Goal: Information Seeking & Learning: Learn about a topic

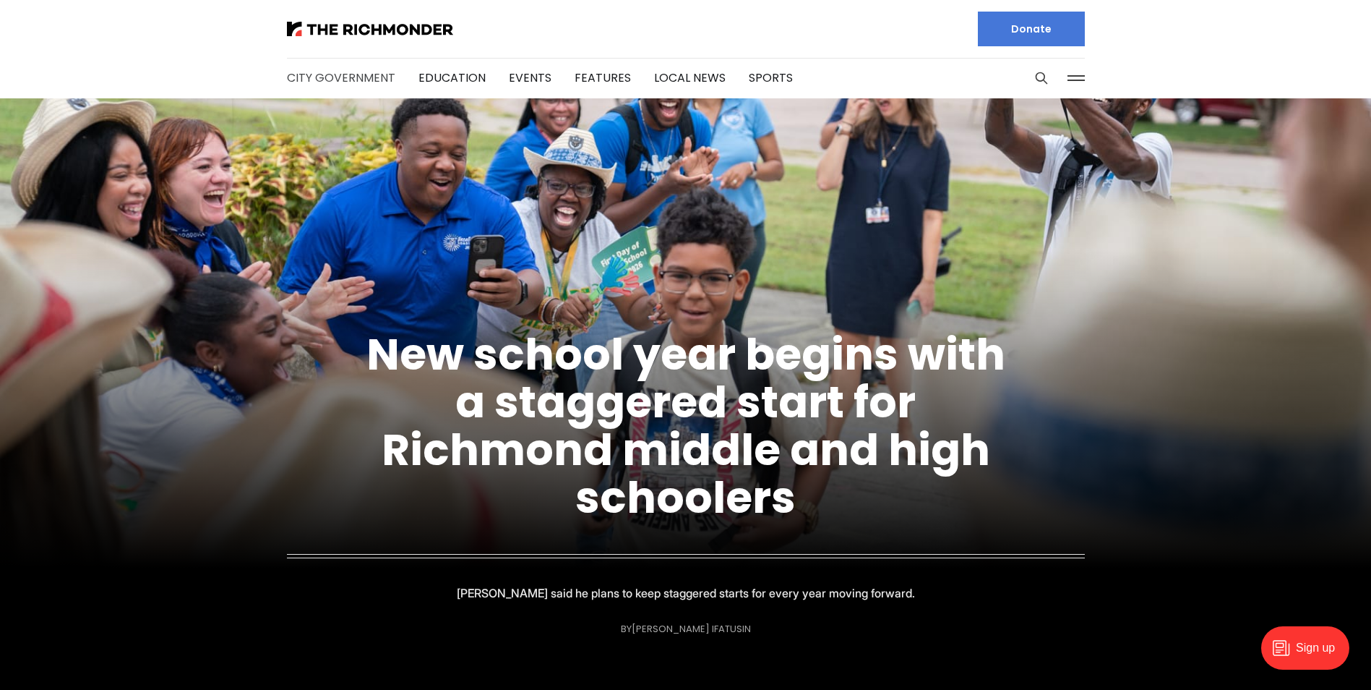
click at [361, 78] on link "City Government" at bounding box center [341, 77] width 108 height 17
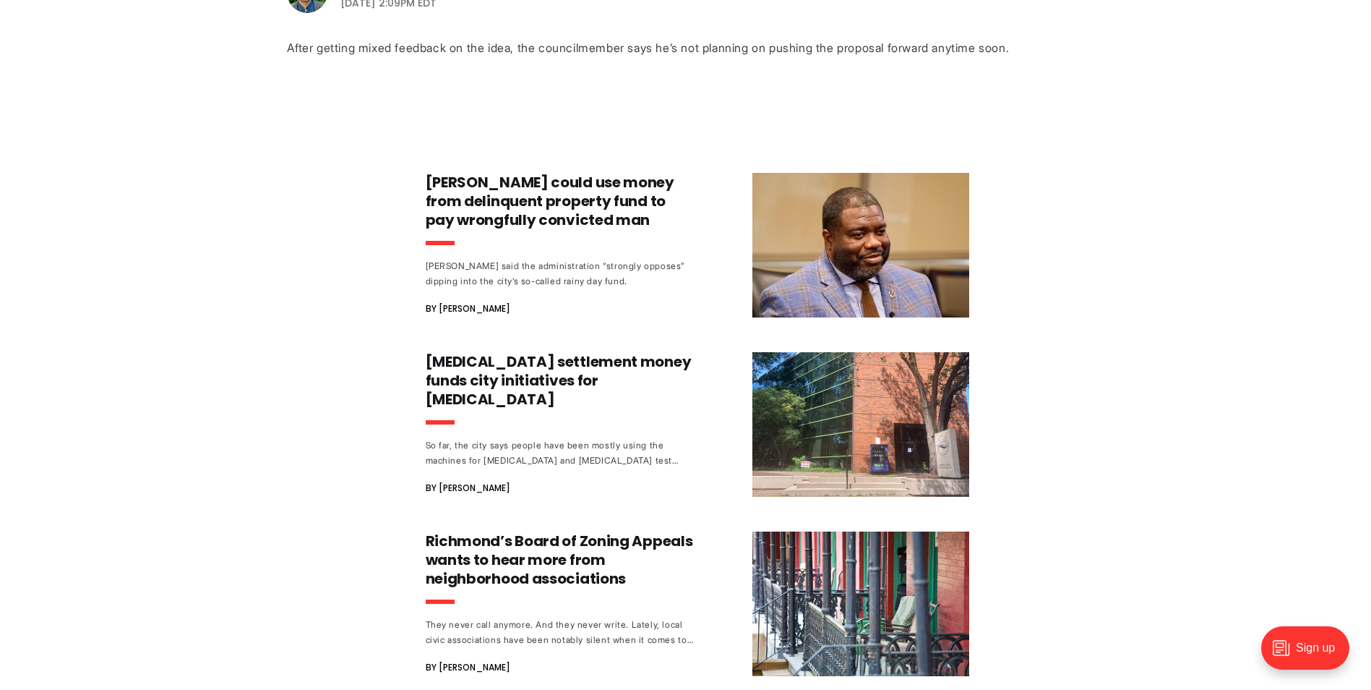
scroll to position [651, 0]
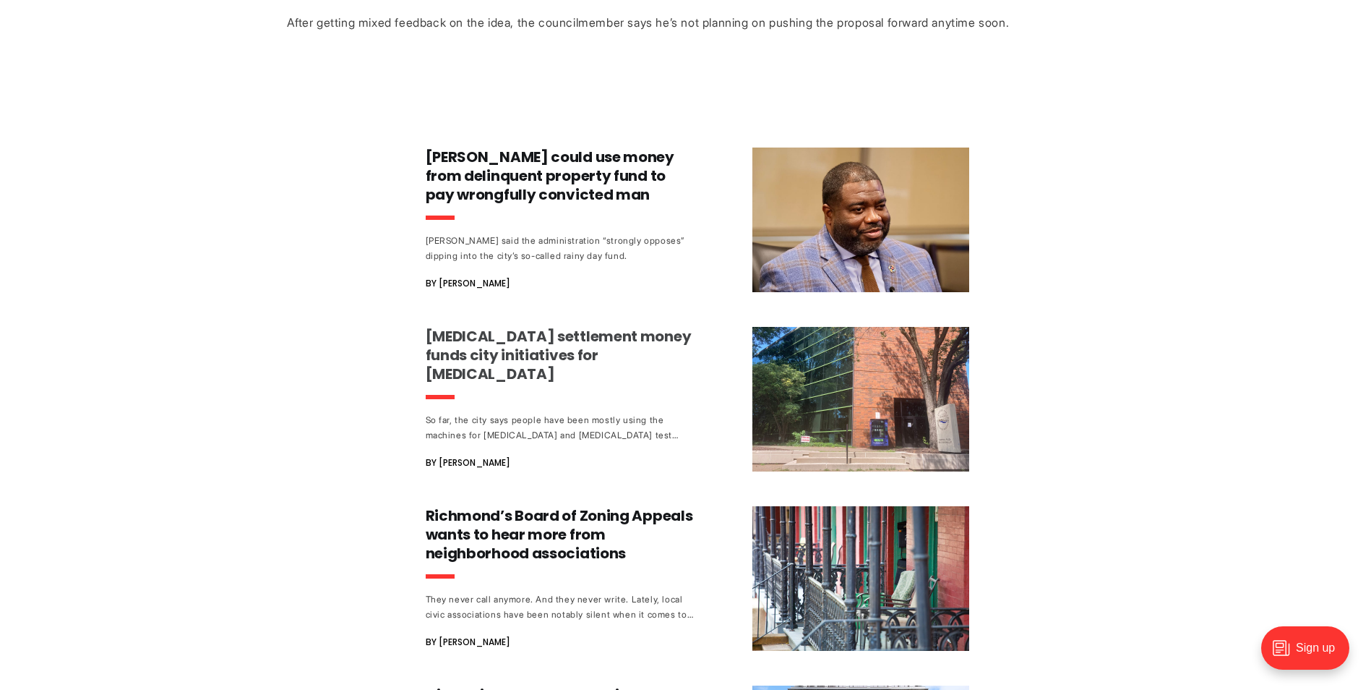
click at [614, 355] on h3 "[MEDICAL_DATA] settlement money funds city initiatives for [MEDICAL_DATA]" at bounding box center [560, 355] width 269 height 56
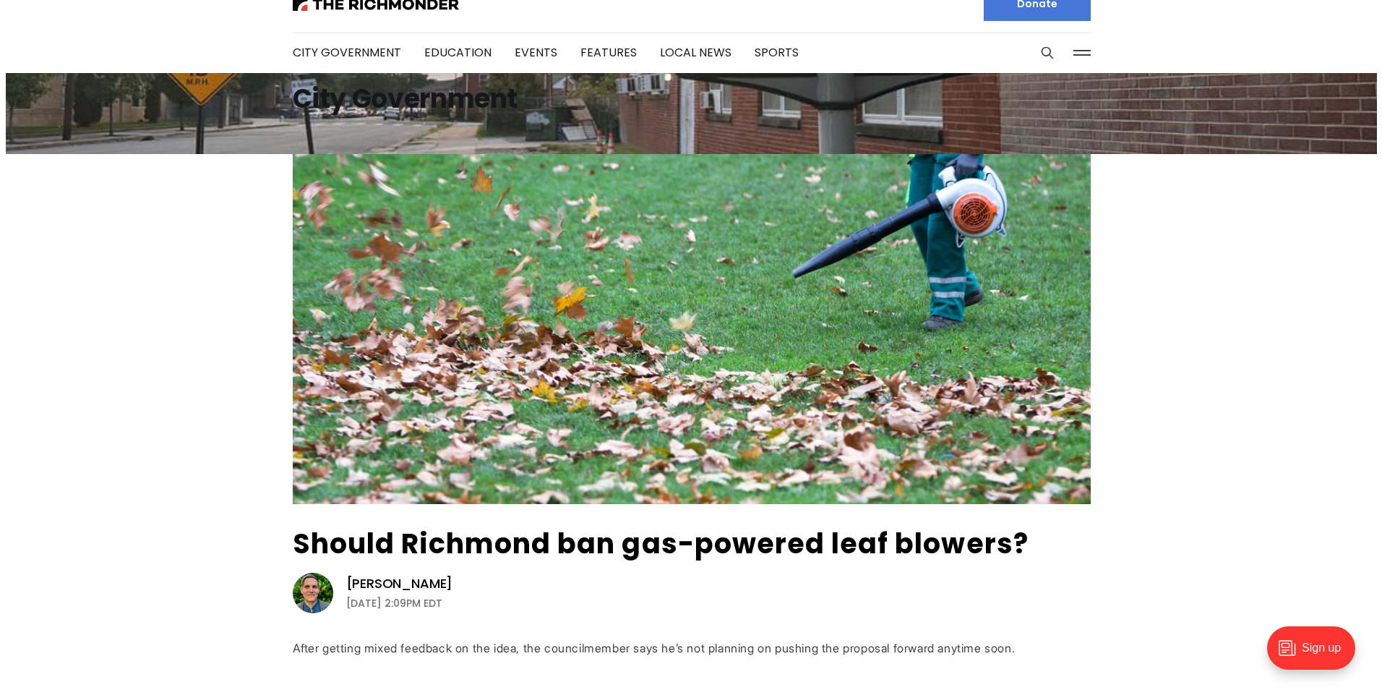
scroll to position [0, 0]
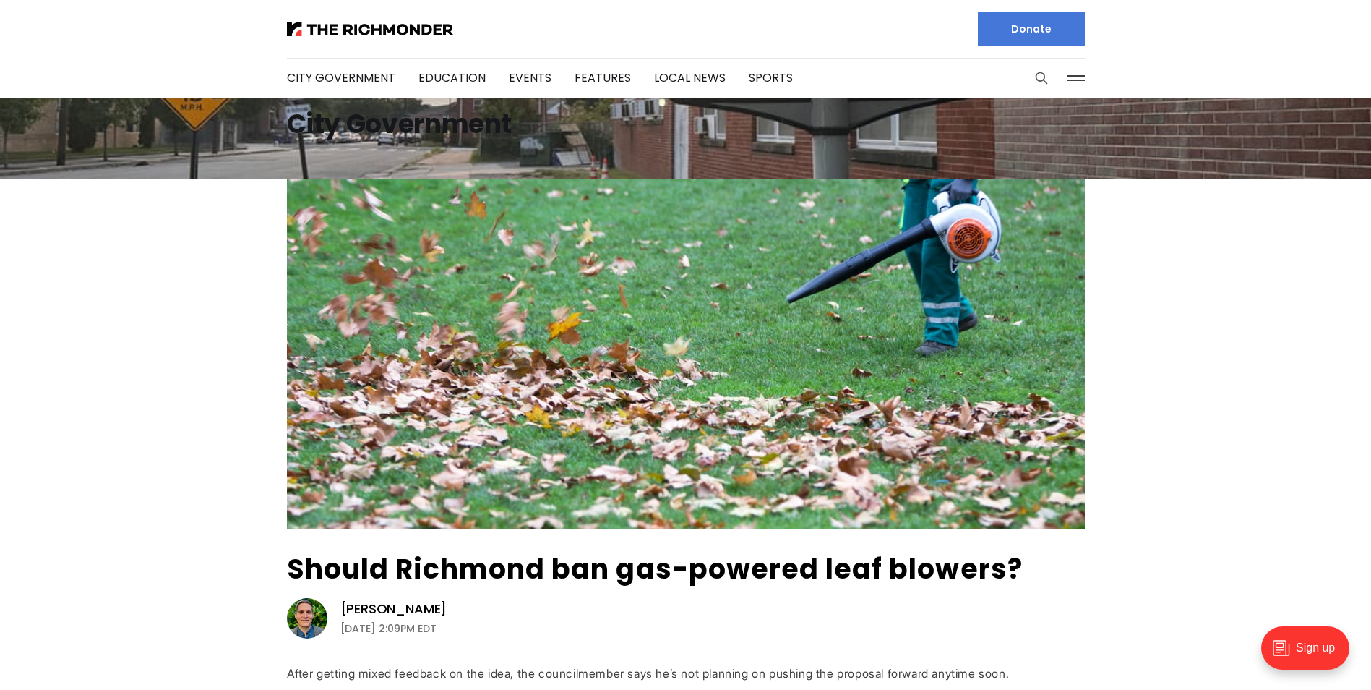
click at [1040, 79] on icon "Search this site" at bounding box center [1041, 78] width 14 height 14
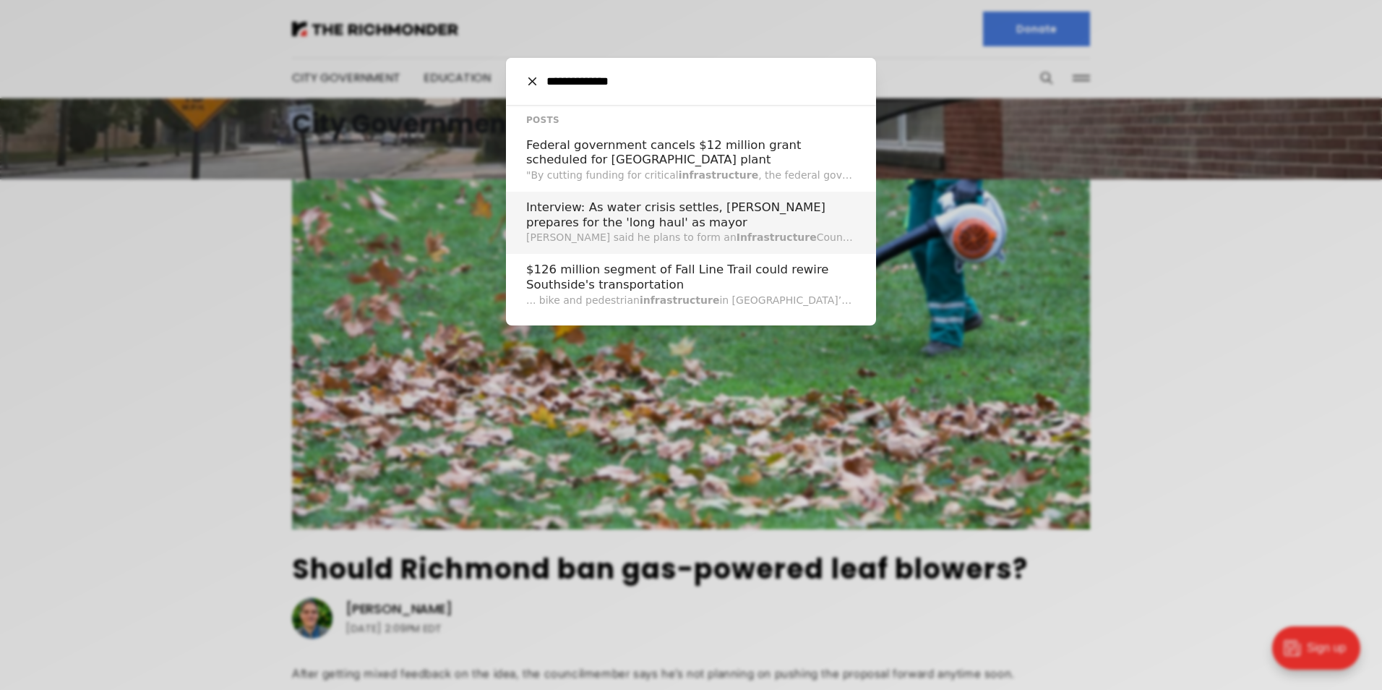
type input "**********"
click at [666, 215] on h2 "Interview: As water crisis settles, [PERSON_NAME] prepares for the 'long haul' …" at bounding box center [691, 215] width 330 height 30
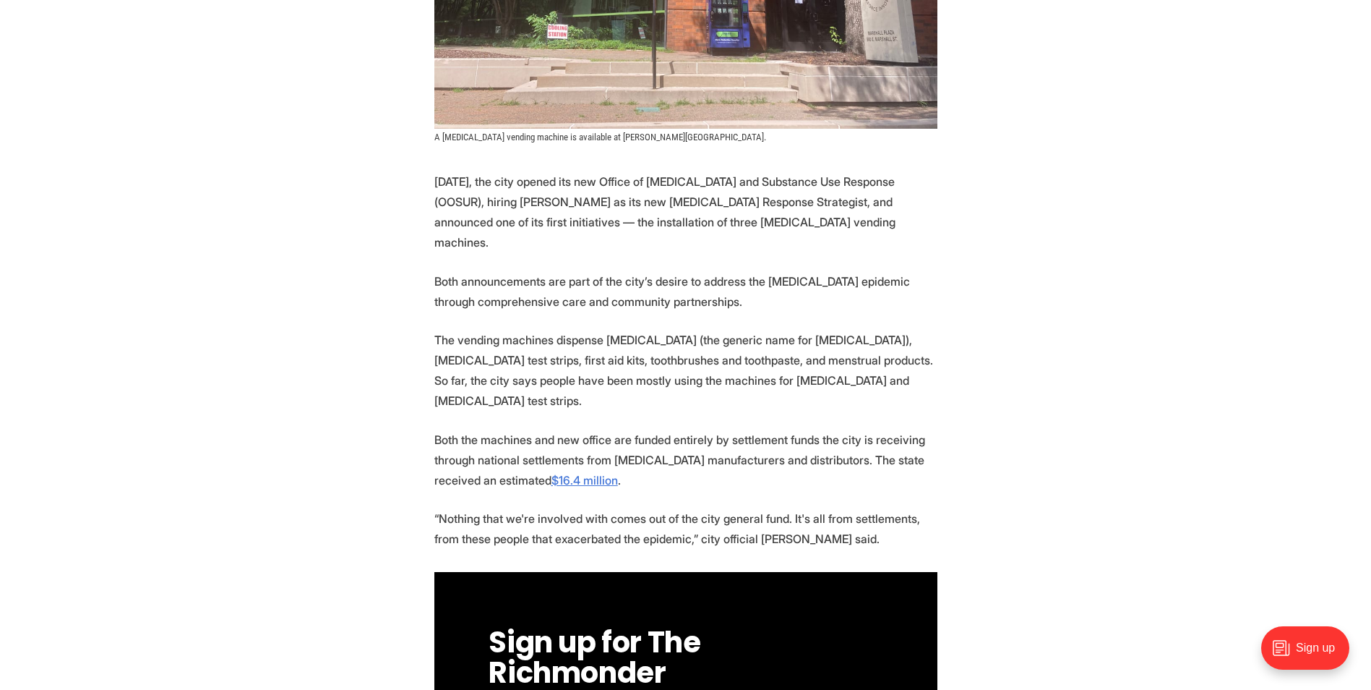
scroll to position [578, 0]
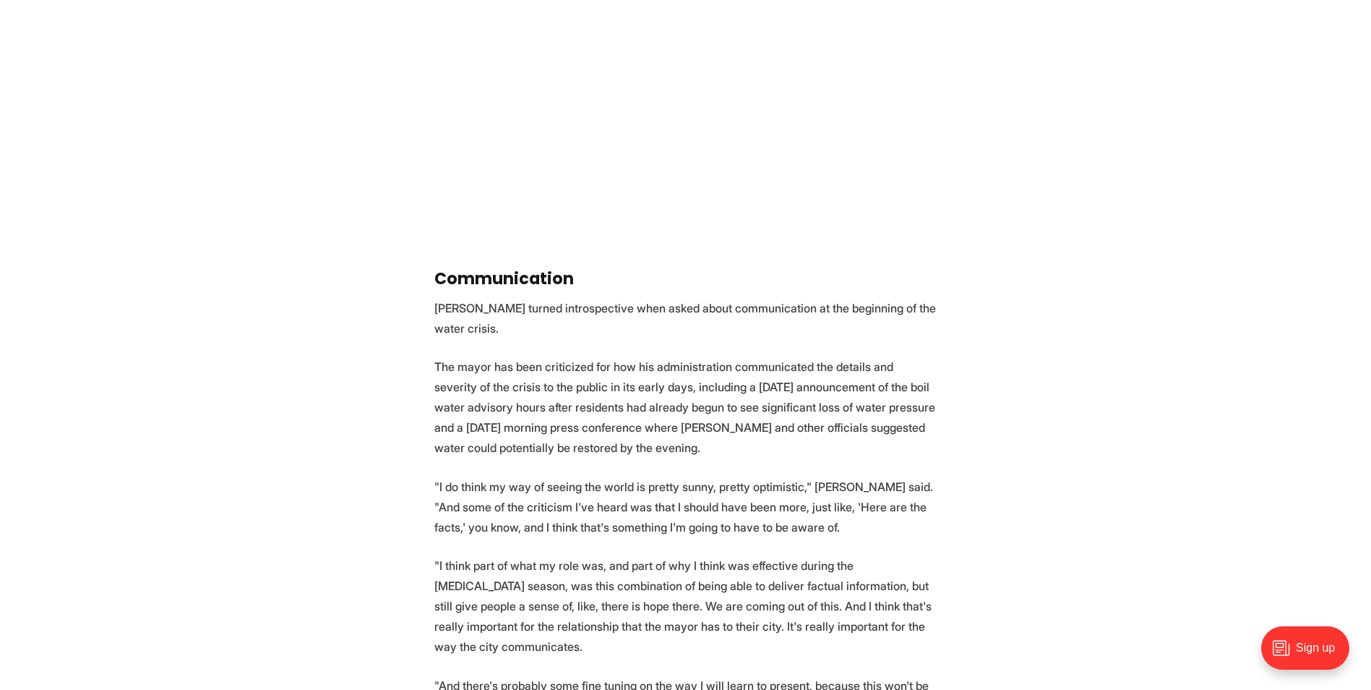
scroll to position [1229, 0]
